Goal: Task Accomplishment & Management: Use online tool/utility

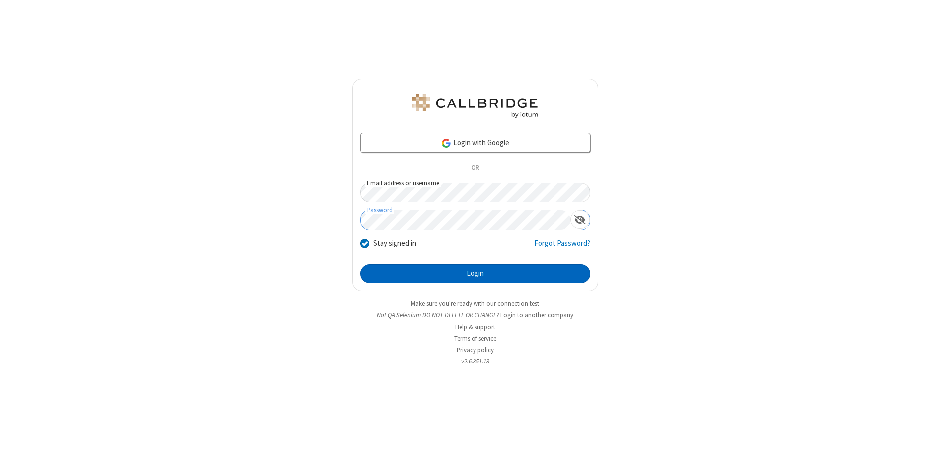
click at [475, 273] on button "Login" at bounding box center [475, 274] width 230 height 20
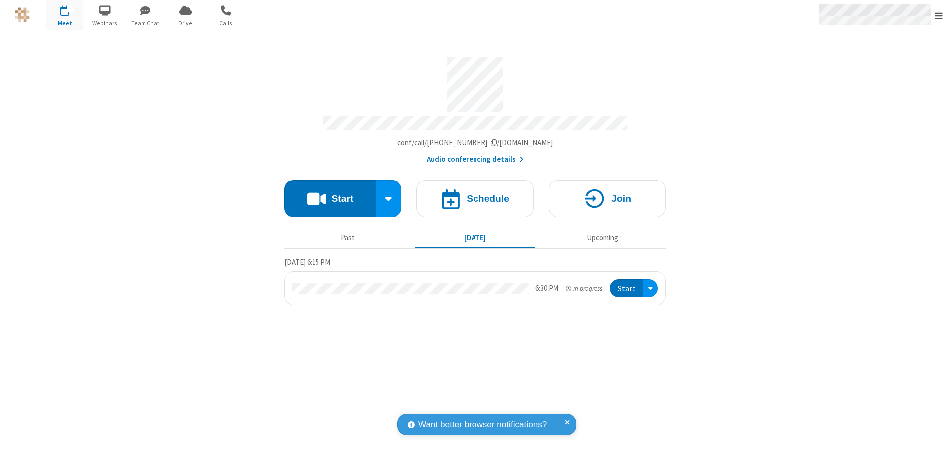
click at [939, 15] on span "Open menu" at bounding box center [939, 16] width 8 height 10
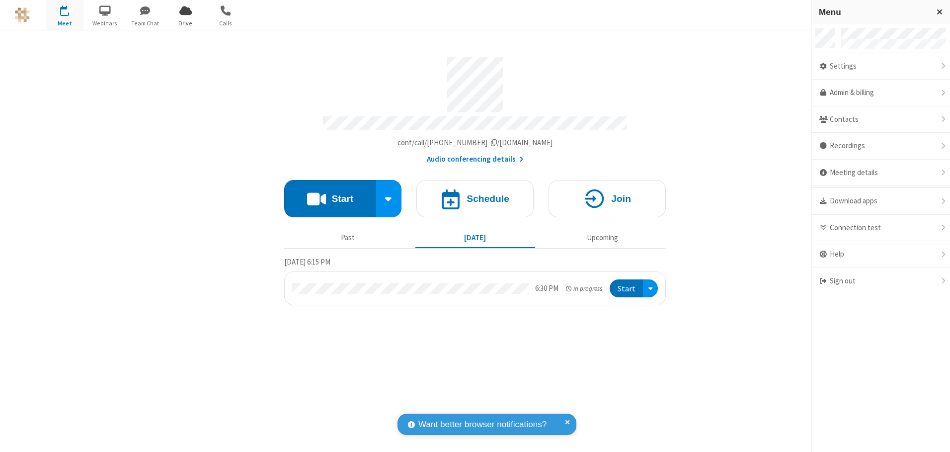
click at [185, 23] on span "Drive" at bounding box center [185, 23] width 37 height 9
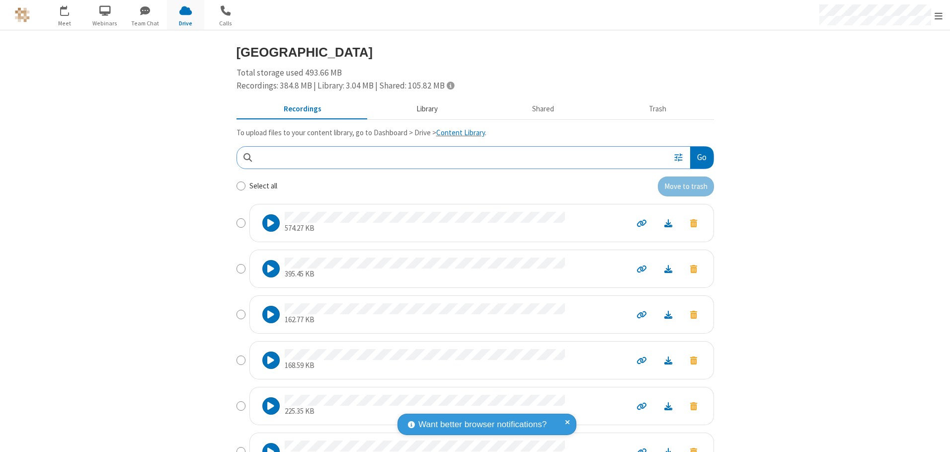
click at [422, 109] on button "Library" at bounding box center [427, 109] width 116 height 19
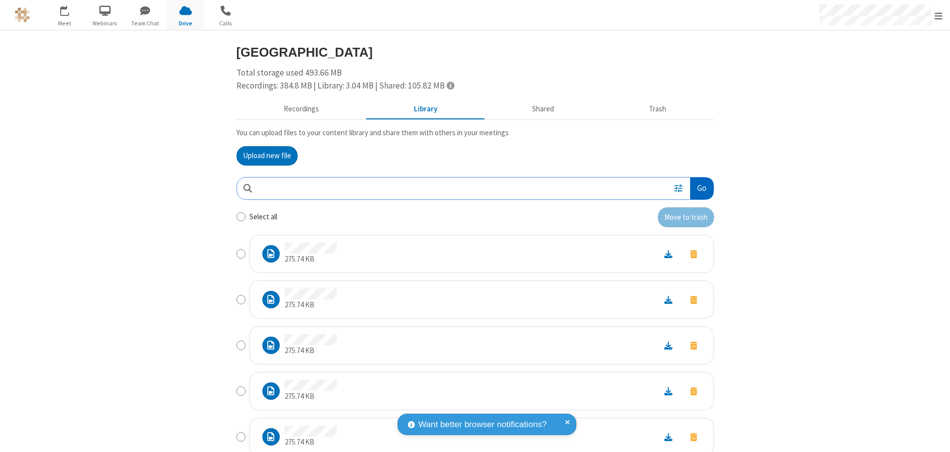
click at [698, 188] on button "Go" at bounding box center [701, 188] width 23 height 22
click at [263, 156] on button "Upload new file" at bounding box center [267, 156] width 61 height 20
